Goal: Task Accomplishment & Management: Manage account settings

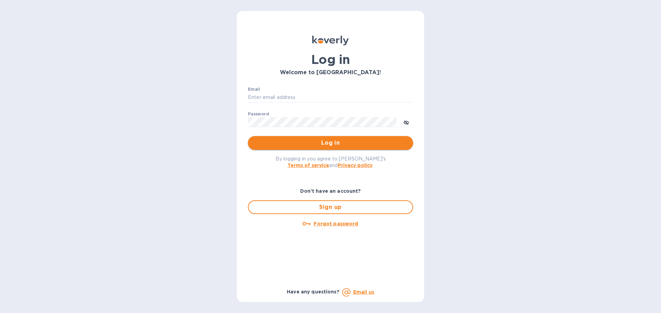
type input "octavio@vineproimports.com"
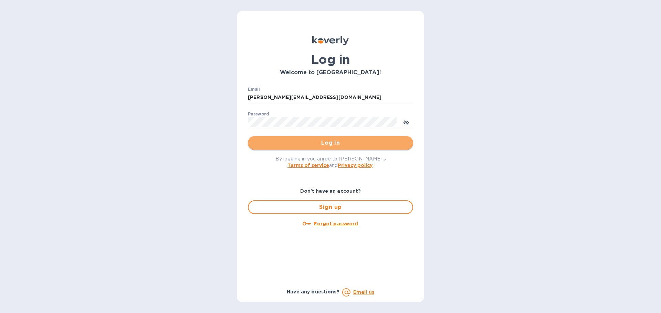
click at [293, 141] on span "Log in" at bounding box center [330, 143] width 154 height 8
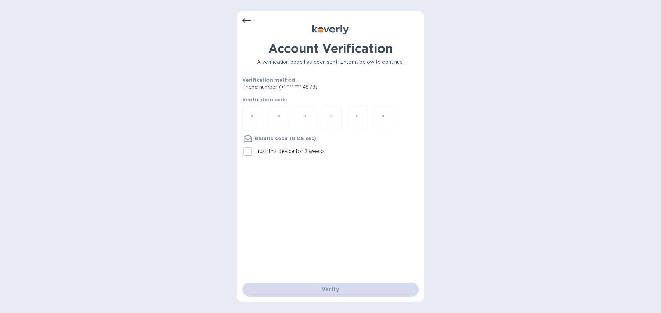
click at [247, 150] on input "Trust this device for 2 weeks" at bounding box center [247, 151] width 14 height 14
checkbox input "true"
click at [251, 117] on input "number" at bounding box center [252, 118] width 9 height 13
type input "9"
type input "3"
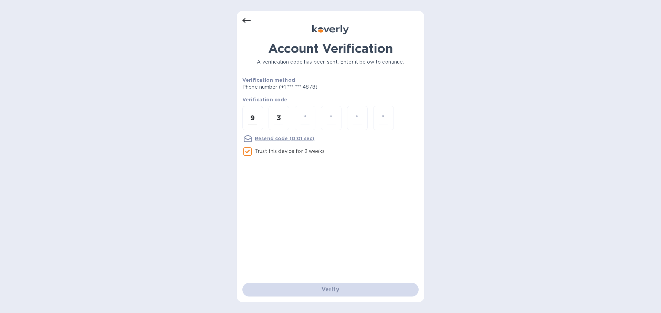
type input "2"
type input "0"
type input "1"
